Goal: Transaction & Acquisition: Purchase product/service

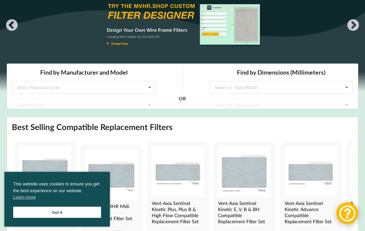
scroll to position [73, 0]
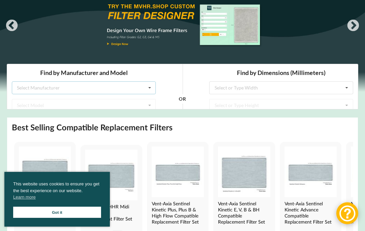
click at [151, 87] on icon at bounding box center [150, 87] width 10 height 12
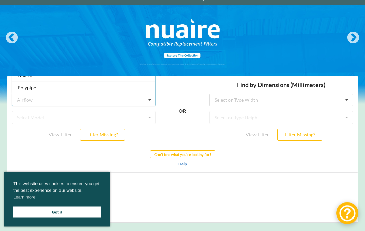
scroll to position [116, 0]
click at [118, 92] on div "Titon" at bounding box center [83, 87] width 143 height 12
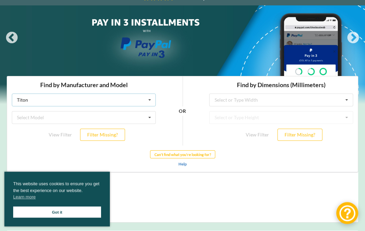
click at [151, 100] on icon at bounding box center [150, 100] width 10 height 12
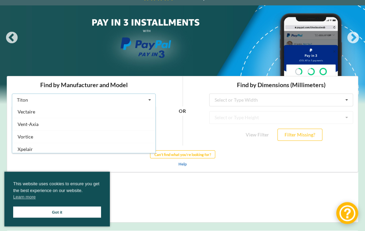
scroll to position [175, 0]
click at [53, 127] on div "Vent-Axia" at bounding box center [83, 125] width 143 height 12
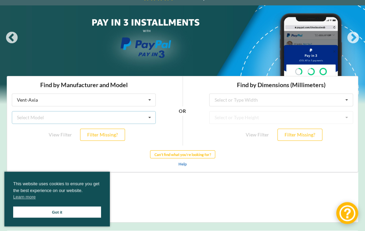
click at [151, 117] on icon at bounding box center [150, 117] width 10 height 12
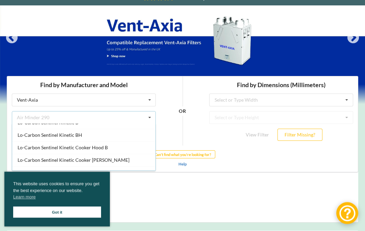
click at [87, 135] on div "Lo-Carbon Sentinel Kinetic BH" at bounding box center [83, 135] width 143 height 12
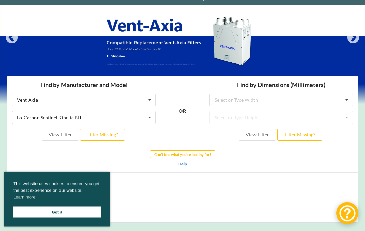
click at [68, 134] on button "View Filter" at bounding box center [60, 135] width 37 height 12
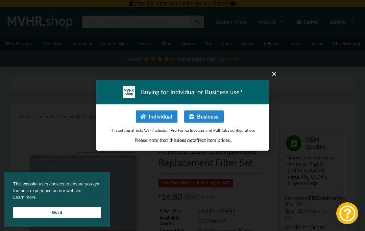
click at [276, 77] on icon at bounding box center [273, 73] width 11 height 11
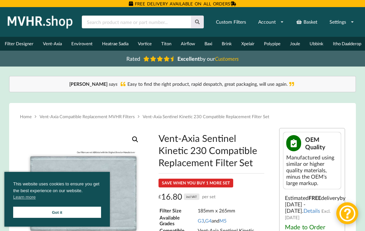
click at [87, 211] on link "Got it" at bounding box center [57, 212] width 88 height 11
